Goal: Task Accomplishment & Management: Use online tool/utility

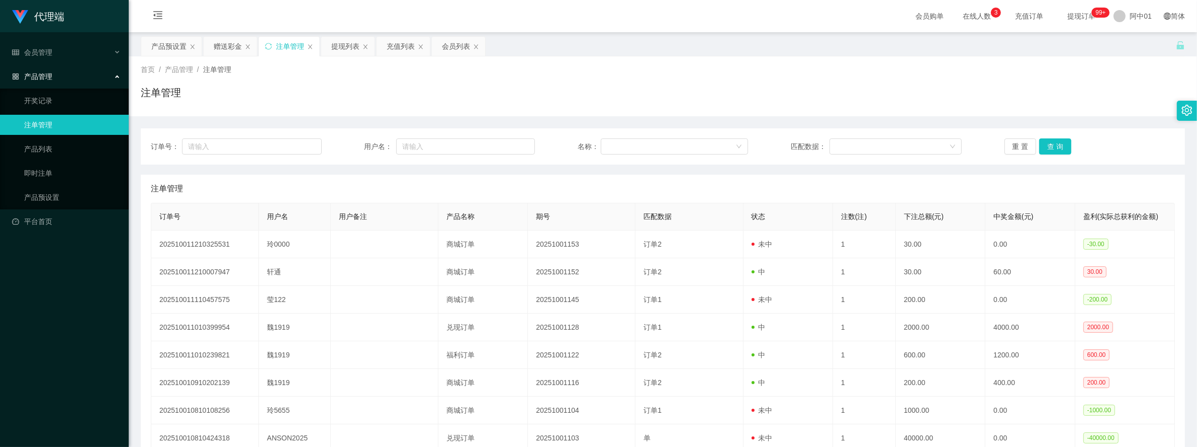
click at [164, 44] on div "产品预设置" at bounding box center [168, 46] width 35 height 19
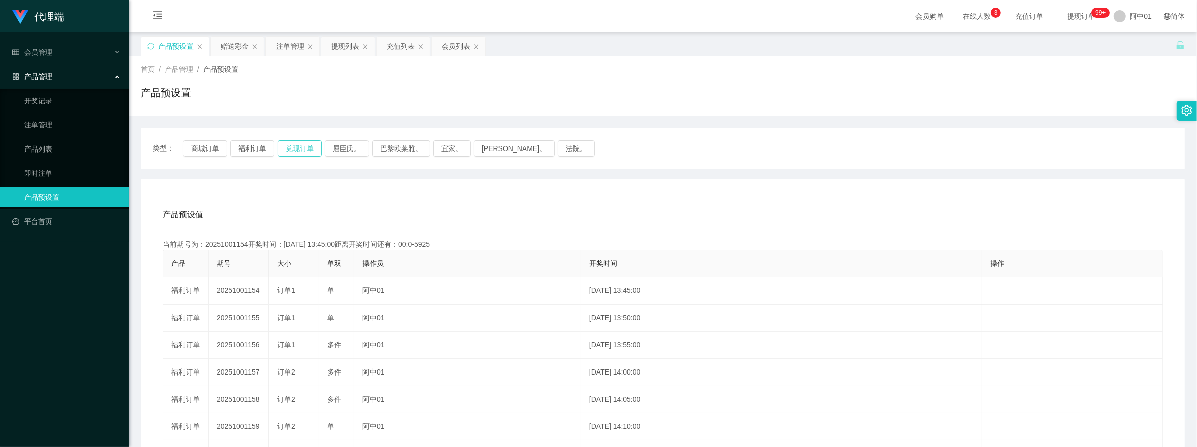
click at [308, 145] on button "兑现订单" at bounding box center [300, 148] width 44 height 16
click at [292, 142] on button "兑现订单" at bounding box center [300, 148] width 44 height 16
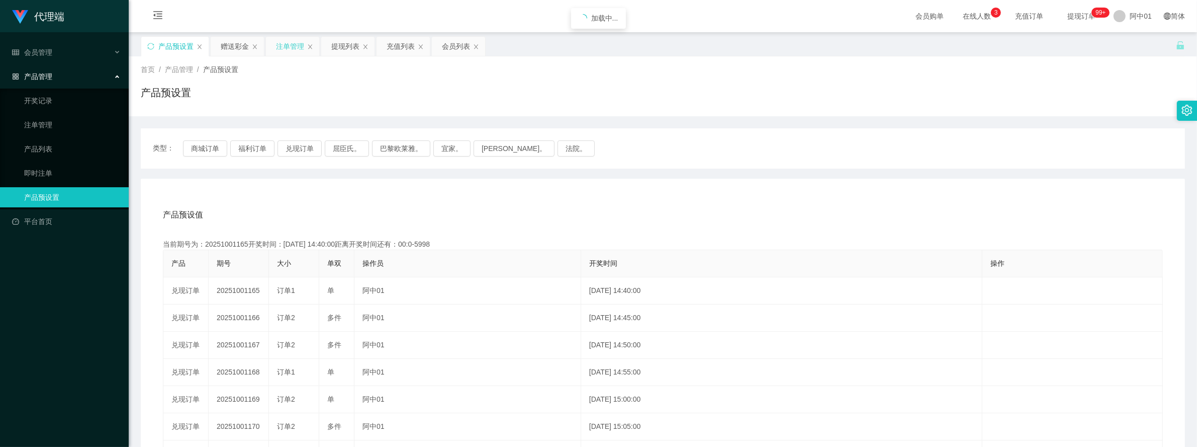
click at [293, 52] on div "注单管理" at bounding box center [290, 46] width 28 height 19
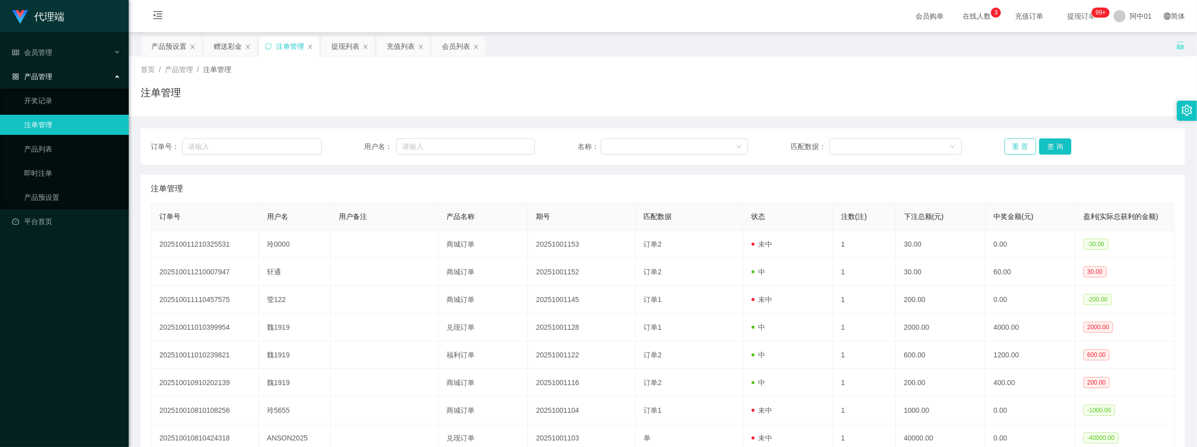
click at [1009, 145] on button "重 置" at bounding box center [1021, 146] width 32 height 16
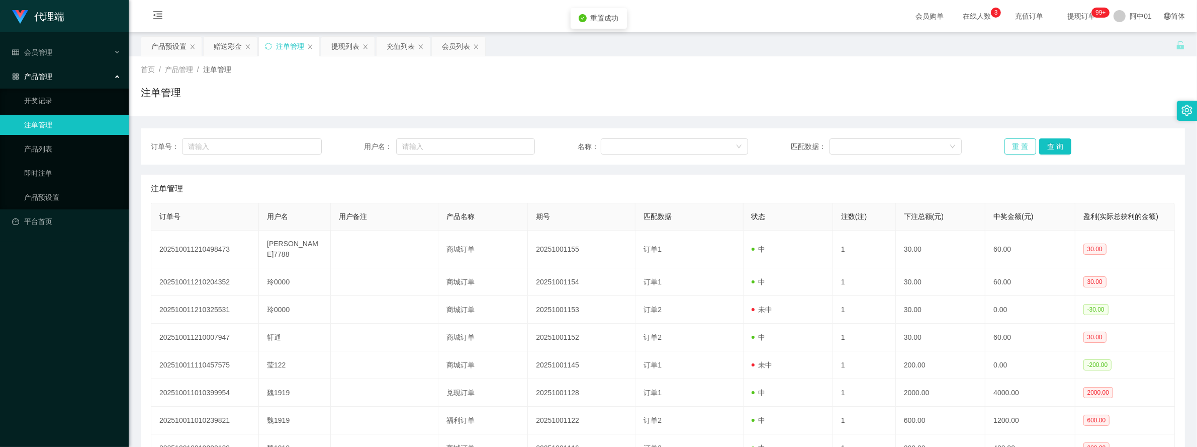
click at [1009, 145] on button "重 置" at bounding box center [1021, 146] width 32 height 16
